Goal: Task Accomplishment & Management: Manage account settings

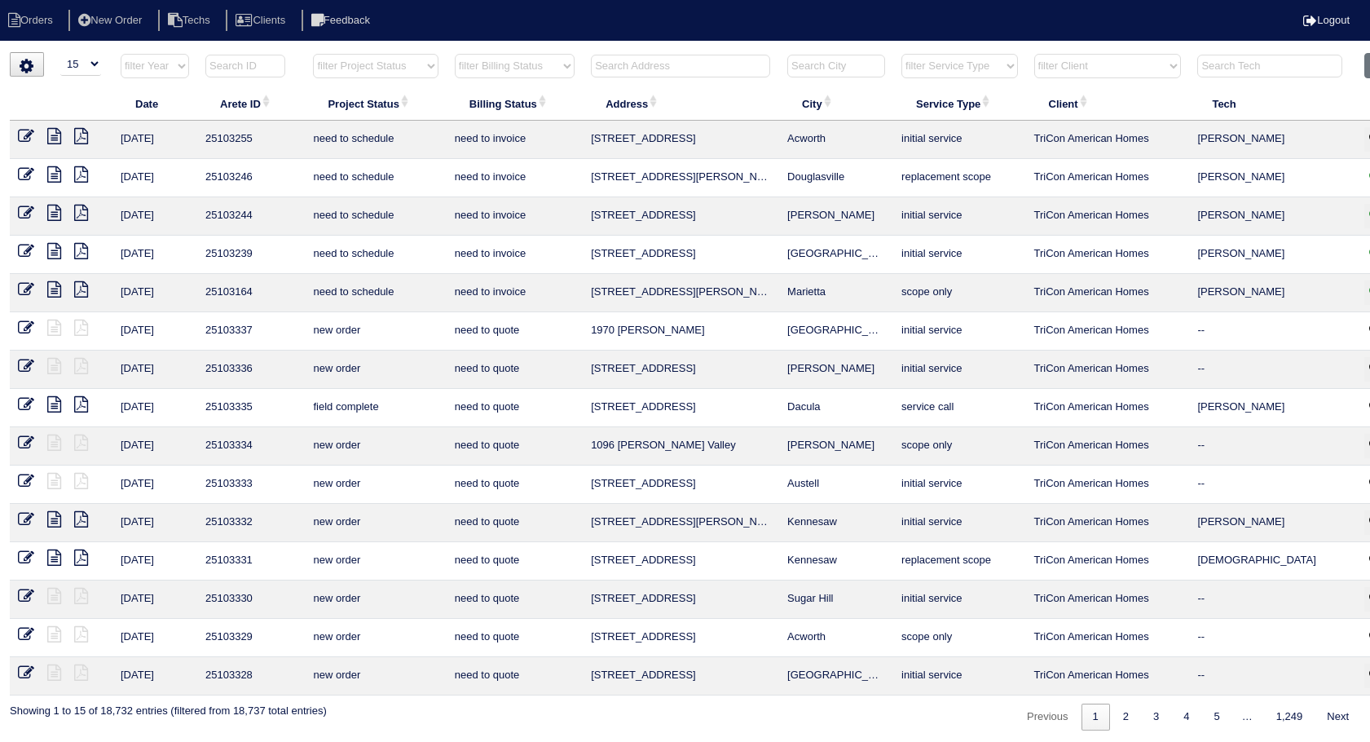
select select "15"
click at [611, 56] on input "text" at bounding box center [680, 66] width 179 height 23
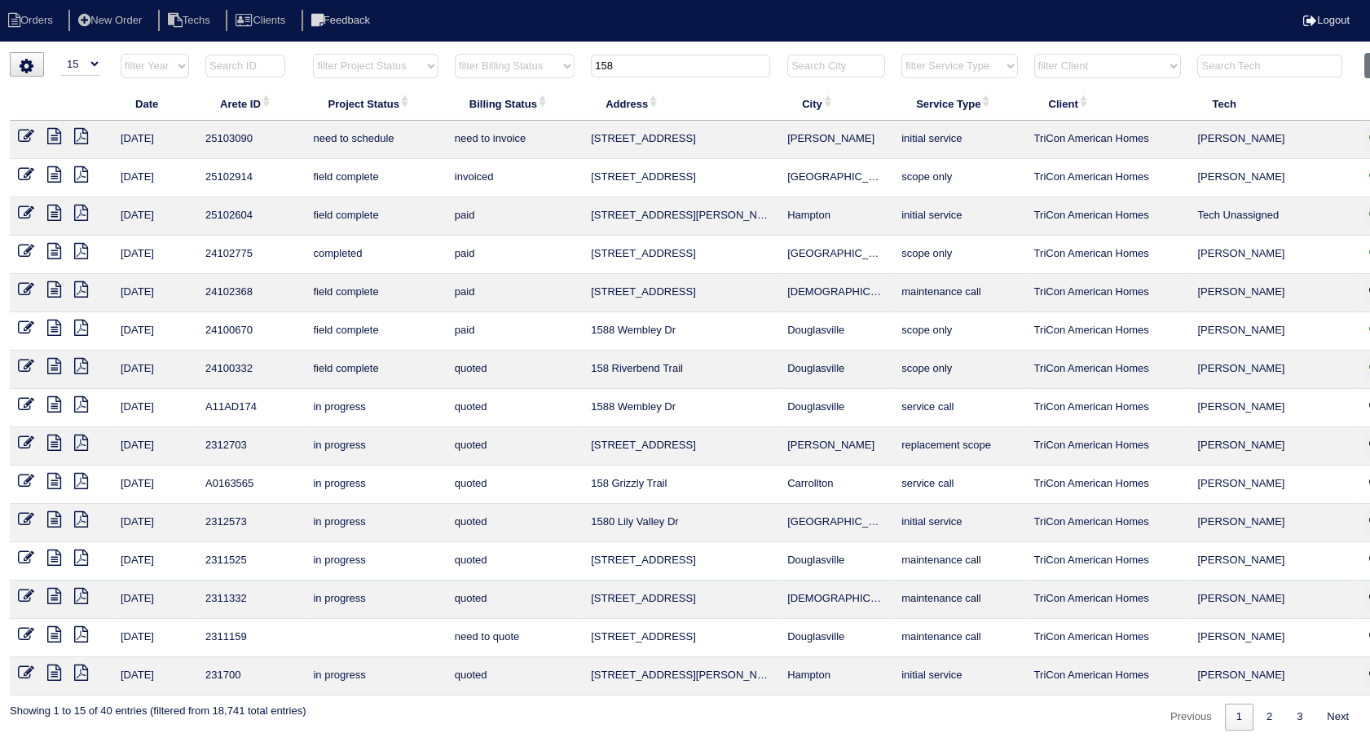
type input "158"
click at [26, 135] on icon at bounding box center [26, 136] width 16 height 16
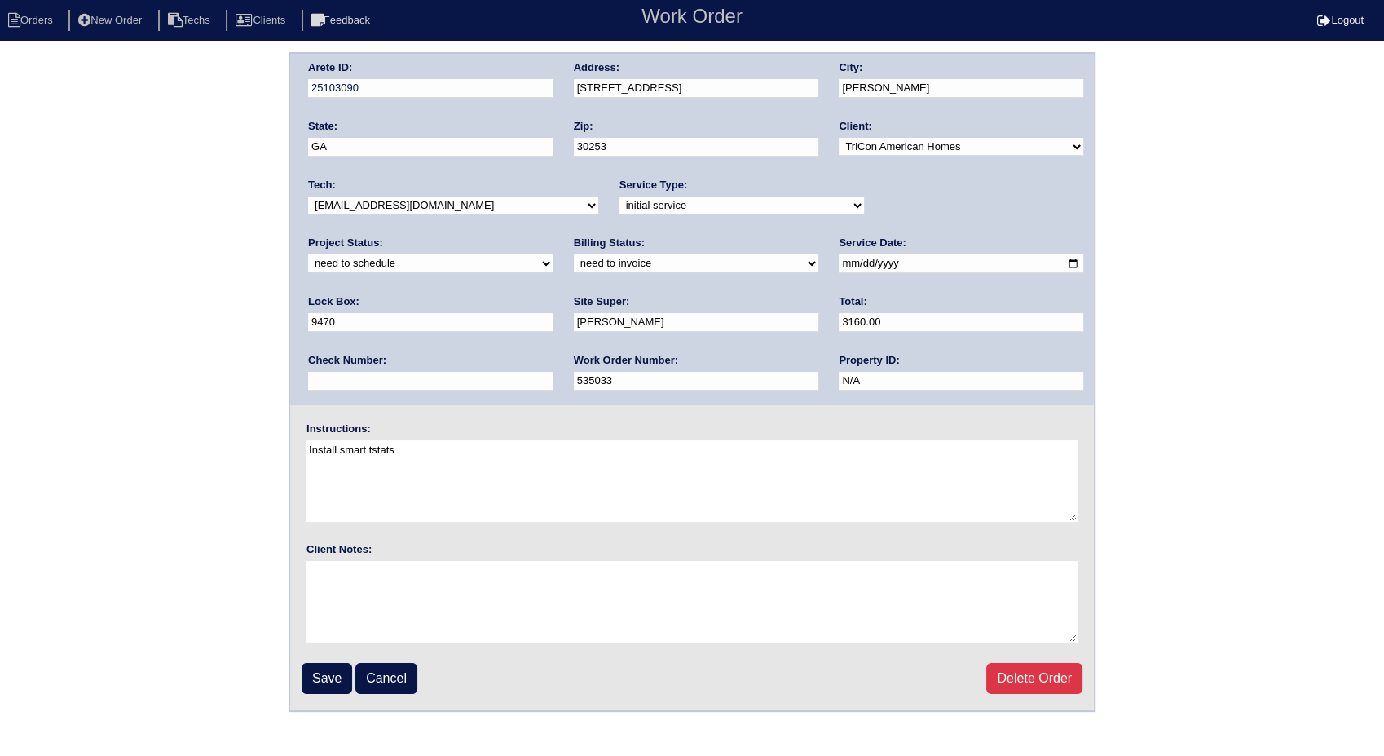
click at [574, 267] on select "need to quote quoted need to invoice invoiced paid warranty purchase order need…" at bounding box center [696, 263] width 245 height 18
select select "invoiced"
click at [574, 254] on select "need to quote quoted need to invoice invoiced paid warranty purchase order need…" at bounding box center [696, 263] width 245 height 18
click at [326, 663] on input "Save" at bounding box center [327, 678] width 51 height 31
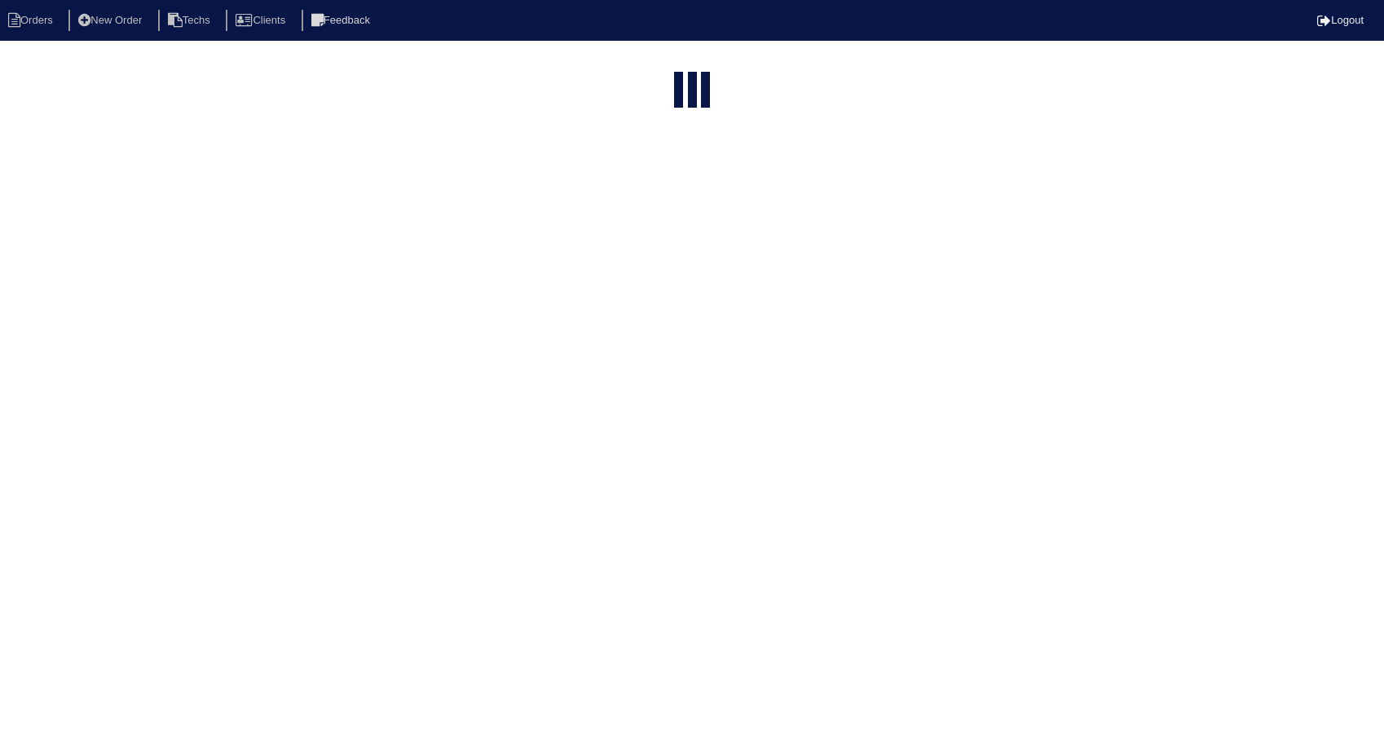
select select "15"
